Goal: Task Accomplishment & Management: Use online tool/utility

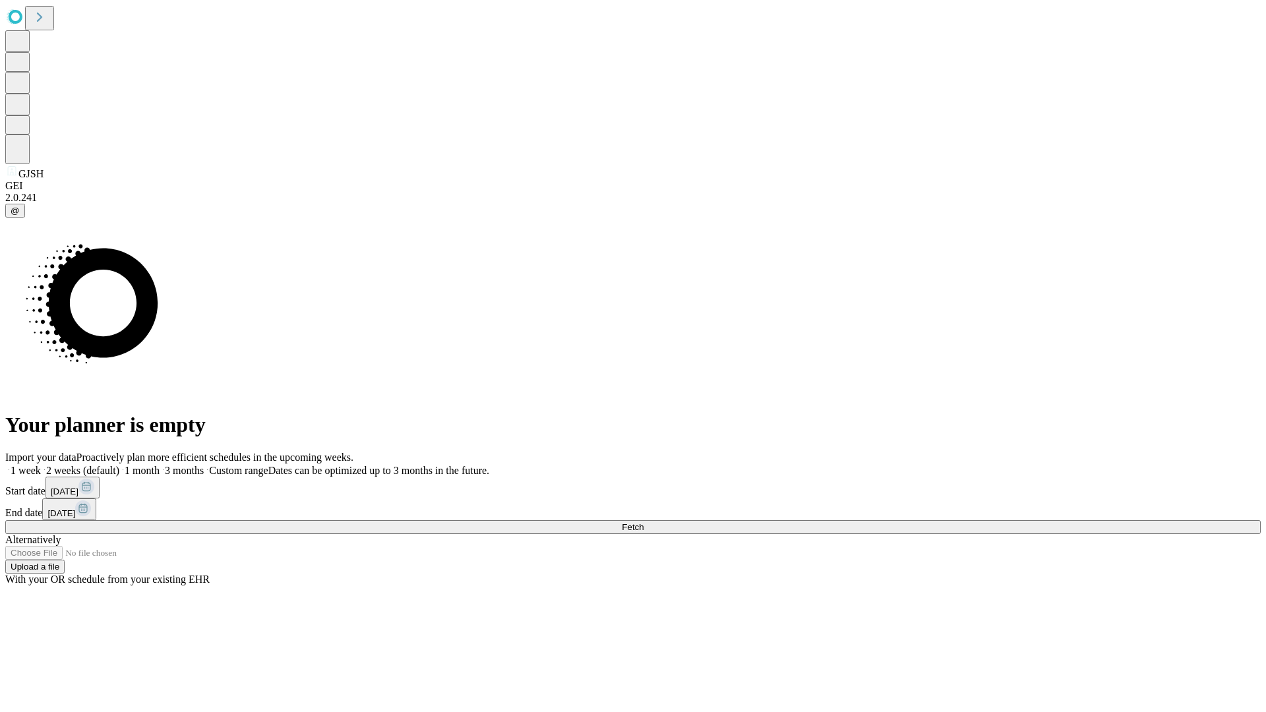
click at [643, 522] on span "Fetch" at bounding box center [633, 527] width 22 height 10
